Goal: Information Seeking & Learning: Check status

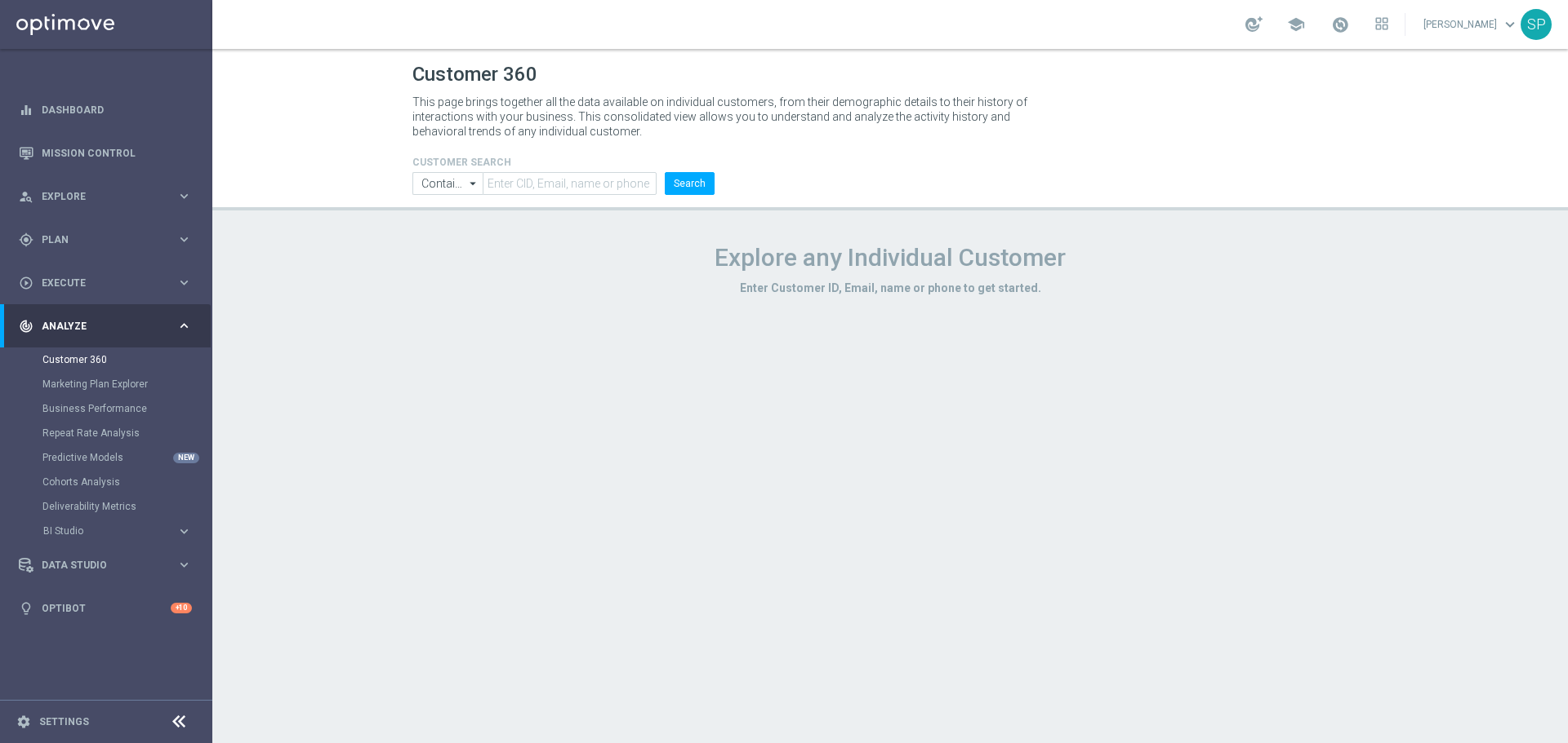
click at [584, 196] on header "Customer 360 This page brings together all the data available on individual cus…" at bounding box center [890, 129] width 1356 height 161
click at [584, 189] on input "text" at bounding box center [569, 184] width 174 height 23
paste input "952820"
click at [665, 172] on button "Search" at bounding box center [690, 184] width 50 height 23
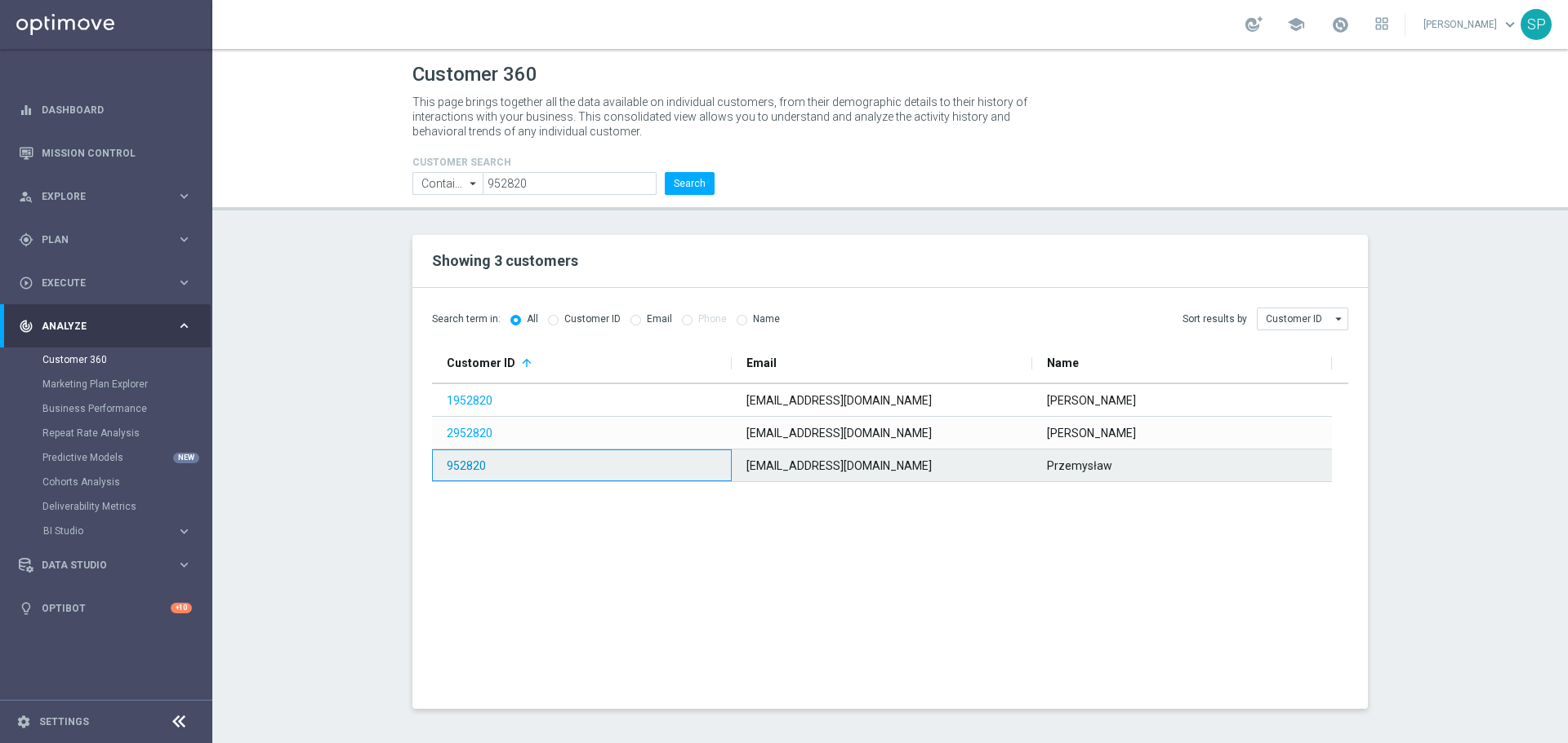
click at [472, 459] on link "952820" at bounding box center [466, 465] width 39 height 13
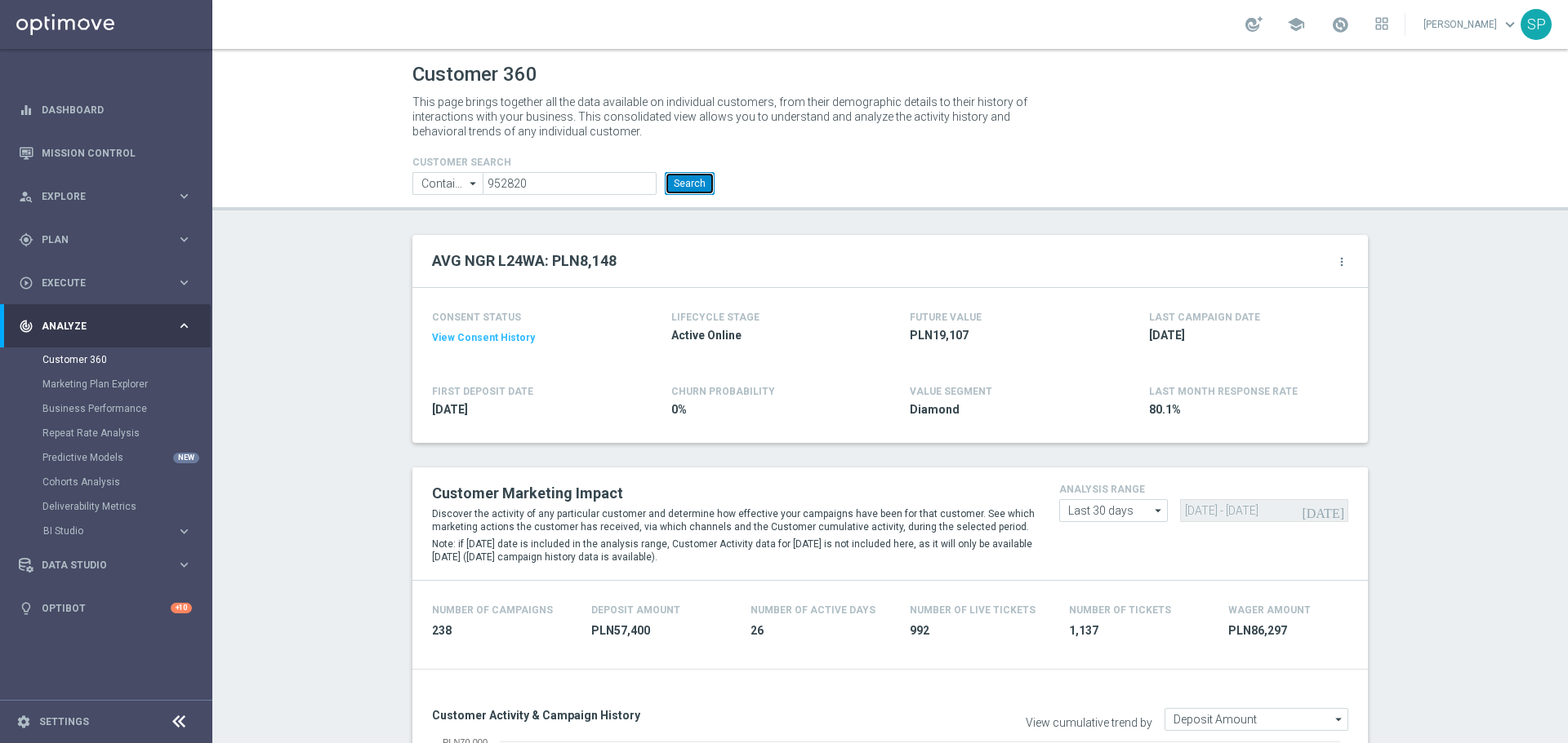
click at [687, 188] on button "Search" at bounding box center [690, 184] width 50 height 23
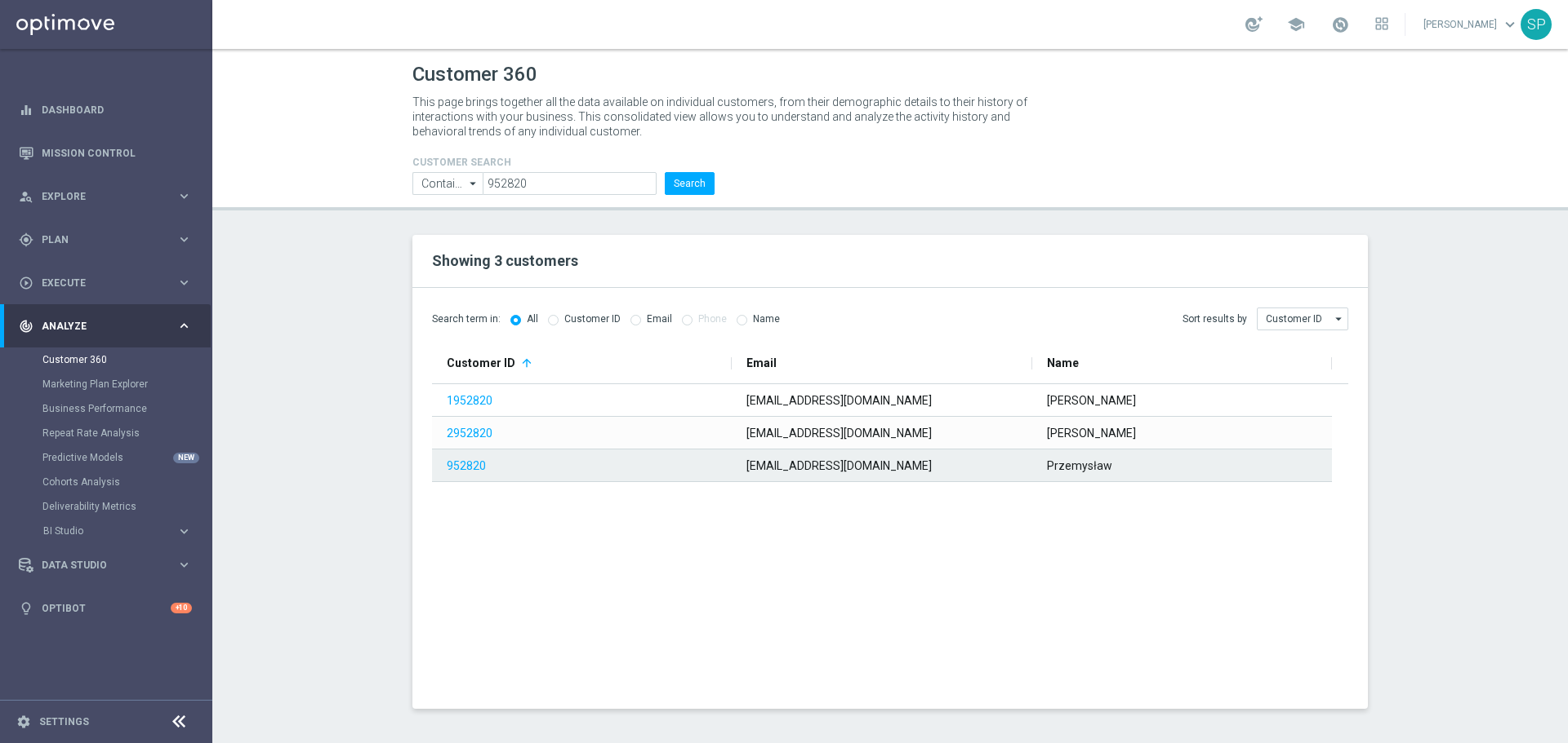
click at [555, 466] on span "952820" at bounding box center [580, 466] width 268 height 31
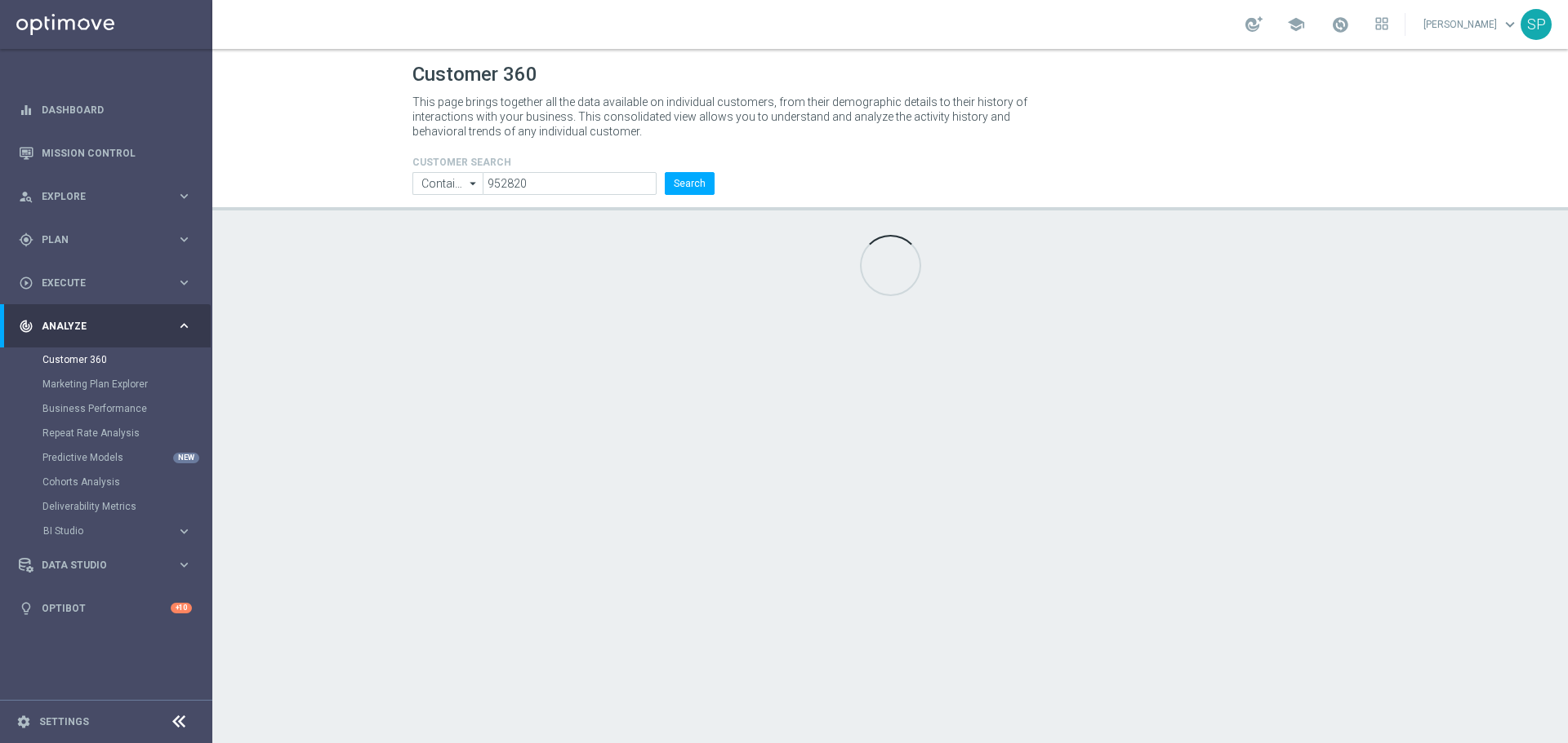
click at [451, 465] on div "Customer 360 This page brings together all the data available on individual cus…" at bounding box center [890, 396] width 1356 height 695
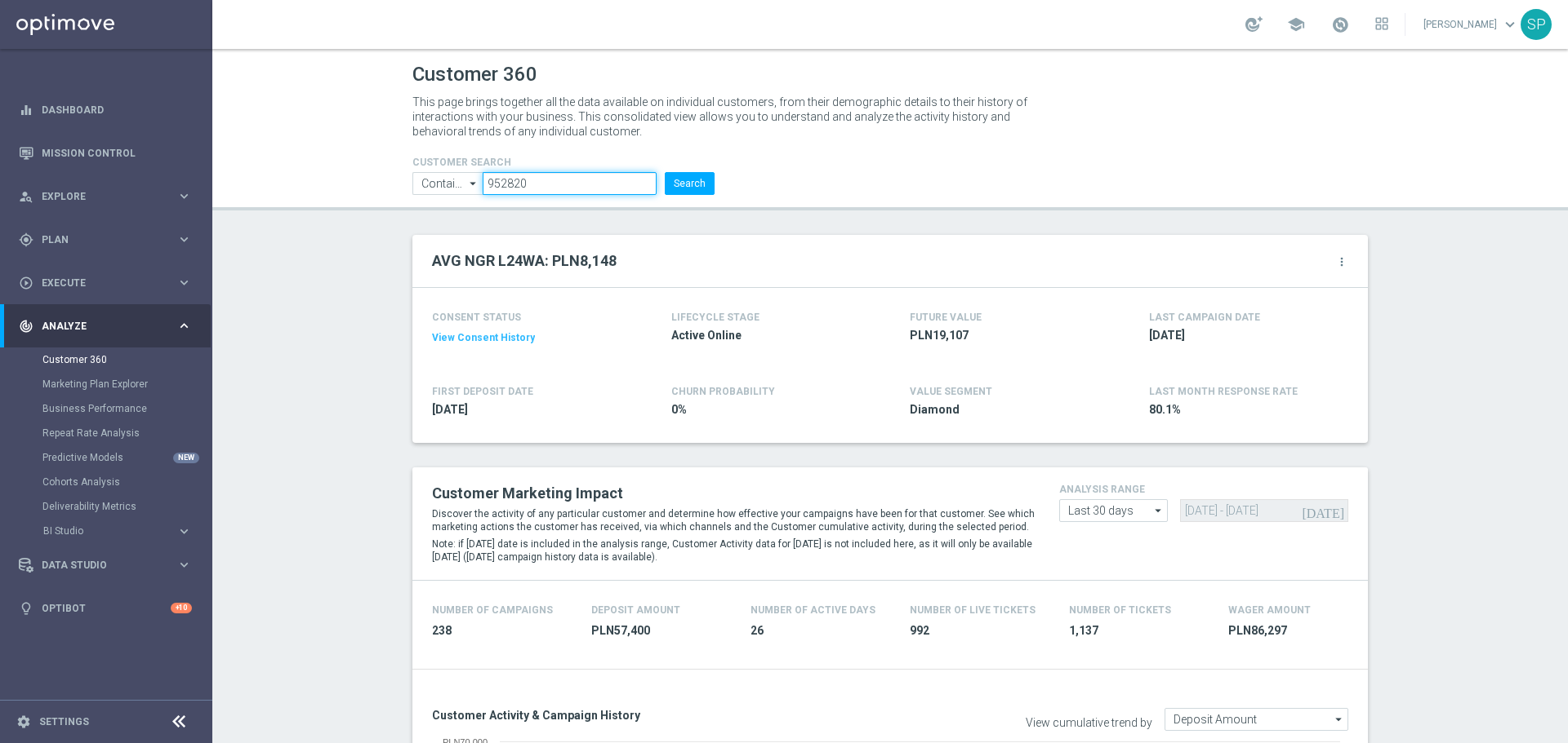
click at [569, 186] on input "952820" at bounding box center [569, 184] width 174 height 23
click at [569, 187] on input "952820" at bounding box center [569, 184] width 174 height 23
paste input "3214903"
type input "3214903"
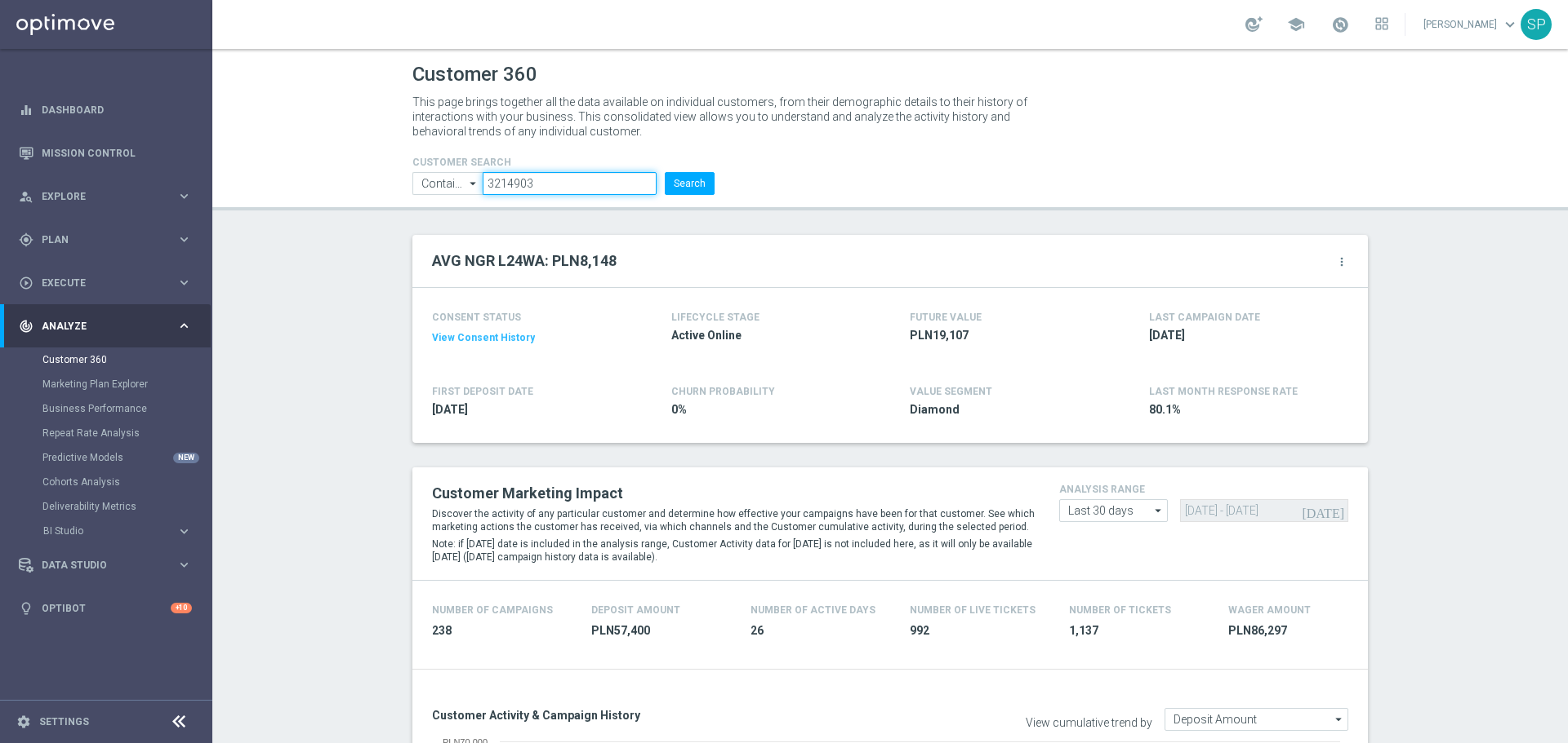
click at [665, 172] on button "Search" at bounding box center [690, 184] width 50 height 23
click at [543, 171] on form "CUSTOMER SEARCH Contains Contains arrow_drop_down Show Selected 0 of NaN Contai…" at bounding box center [563, 176] width 302 height 38
click at [543, 176] on input "3214903" at bounding box center [569, 184] width 174 height 23
click at [543, 177] on input "3214903" at bounding box center [569, 184] width 174 height 23
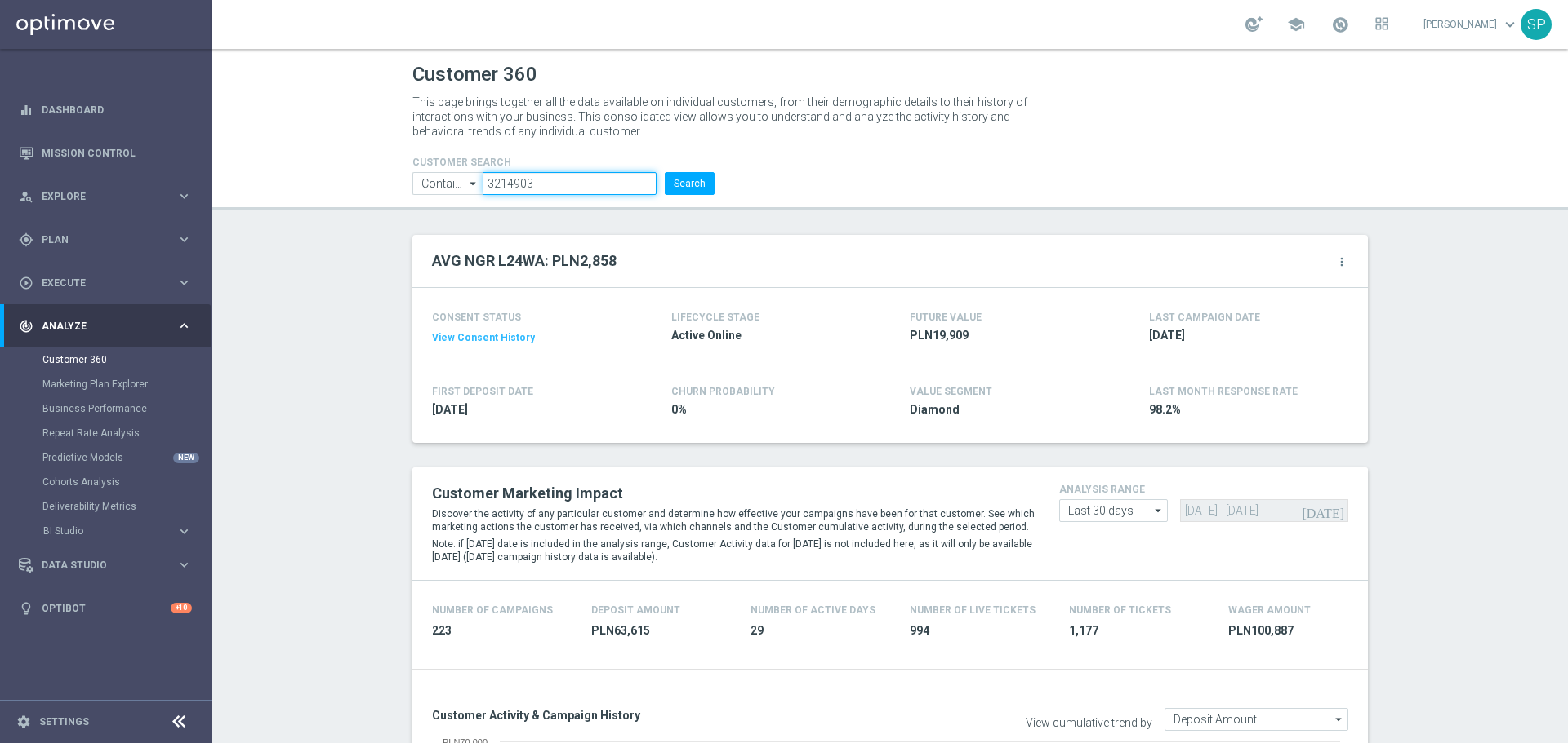
click at [665, 172] on button "Search" at bounding box center [690, 184] width 50 height 23
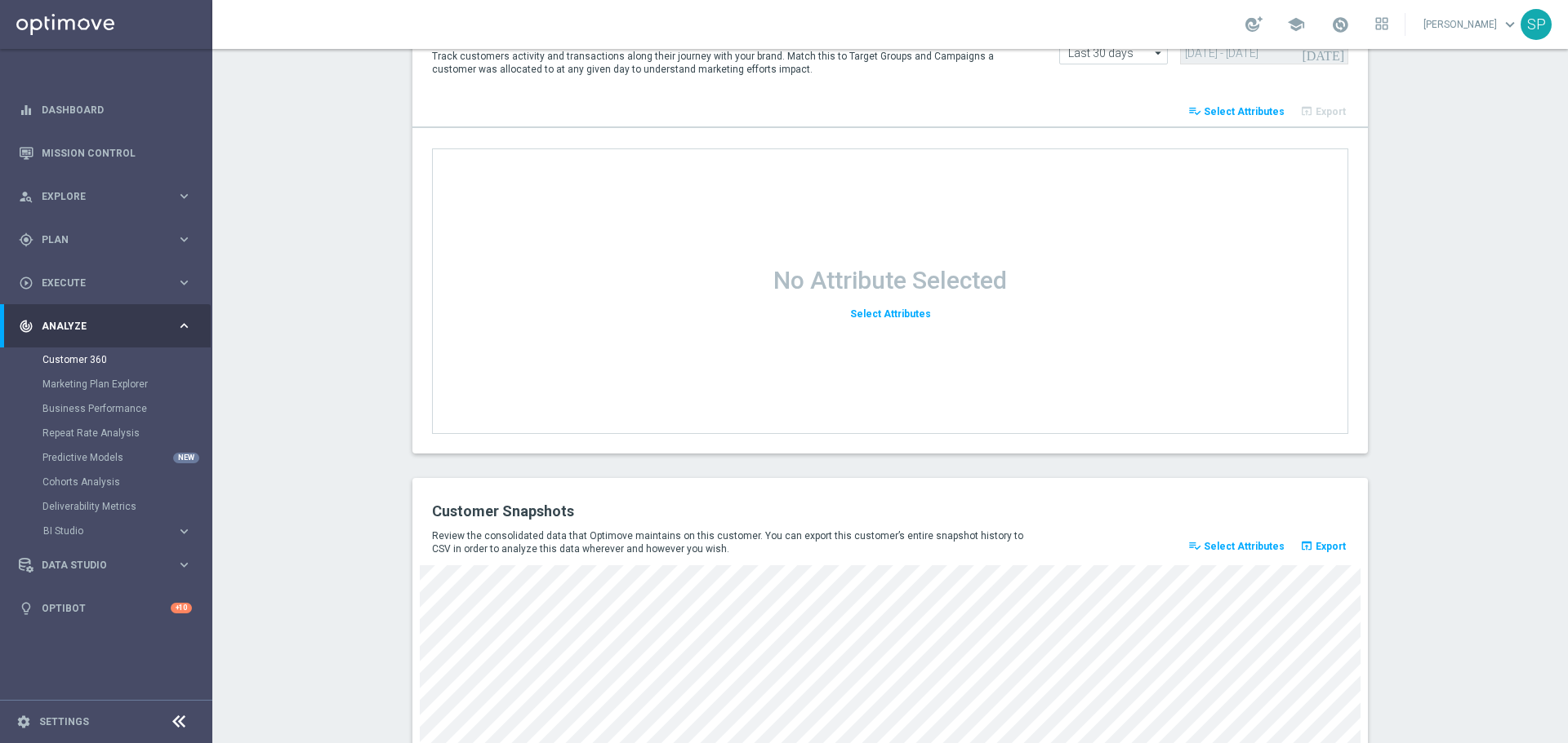
scroll to position [2093, 0]
